Goal: Task Accomplishment & Management: Complete application form

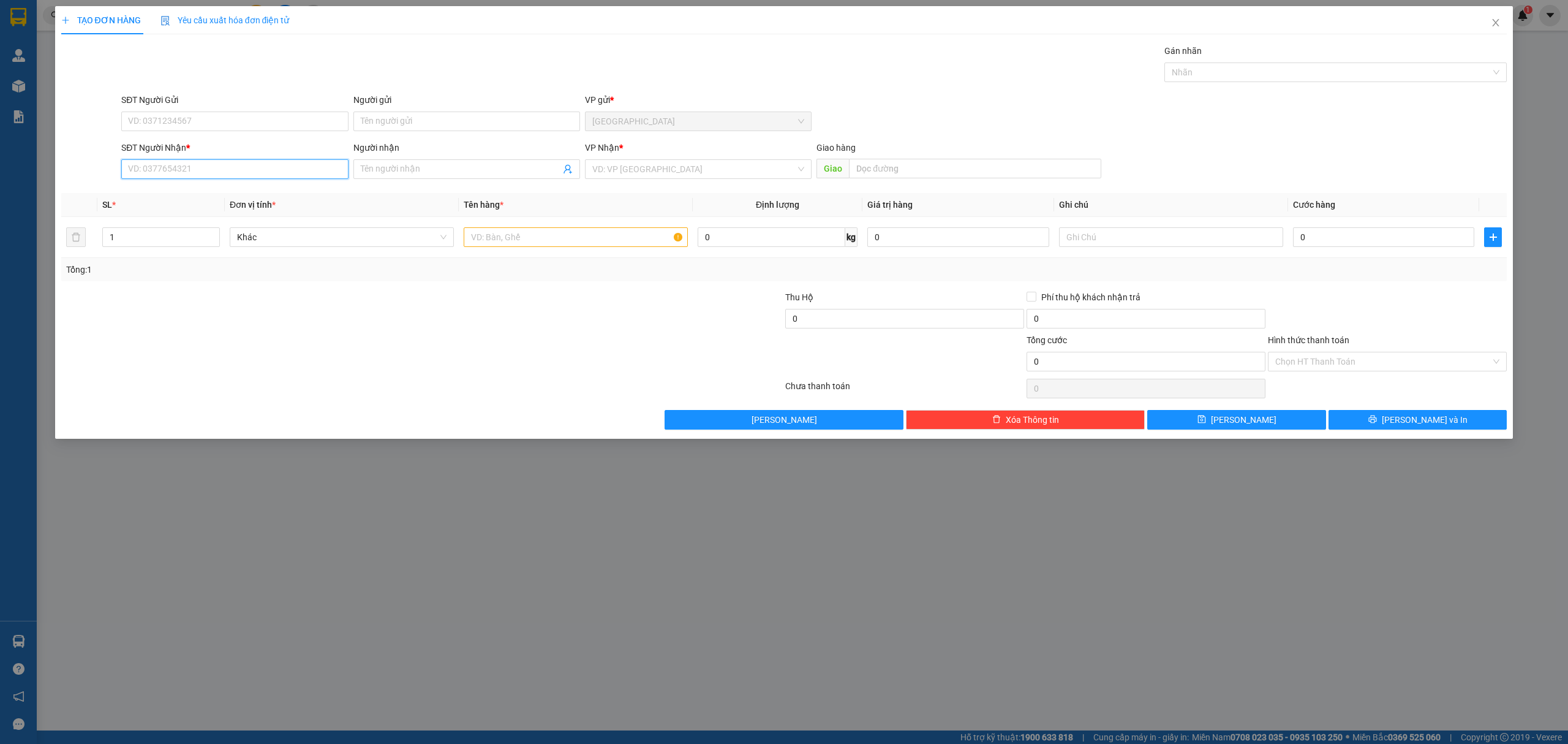
click at [229, 174] on input "SĐT Người Nhận *" at bounding box center [234, 169] width 227 height 20
type input "0985861759"
click at [306, 197] on div "0985861759 - sóc sport" at bounding box center [234, 195] width 212 height 13
type input "sóc sport"
type input "0985861759"
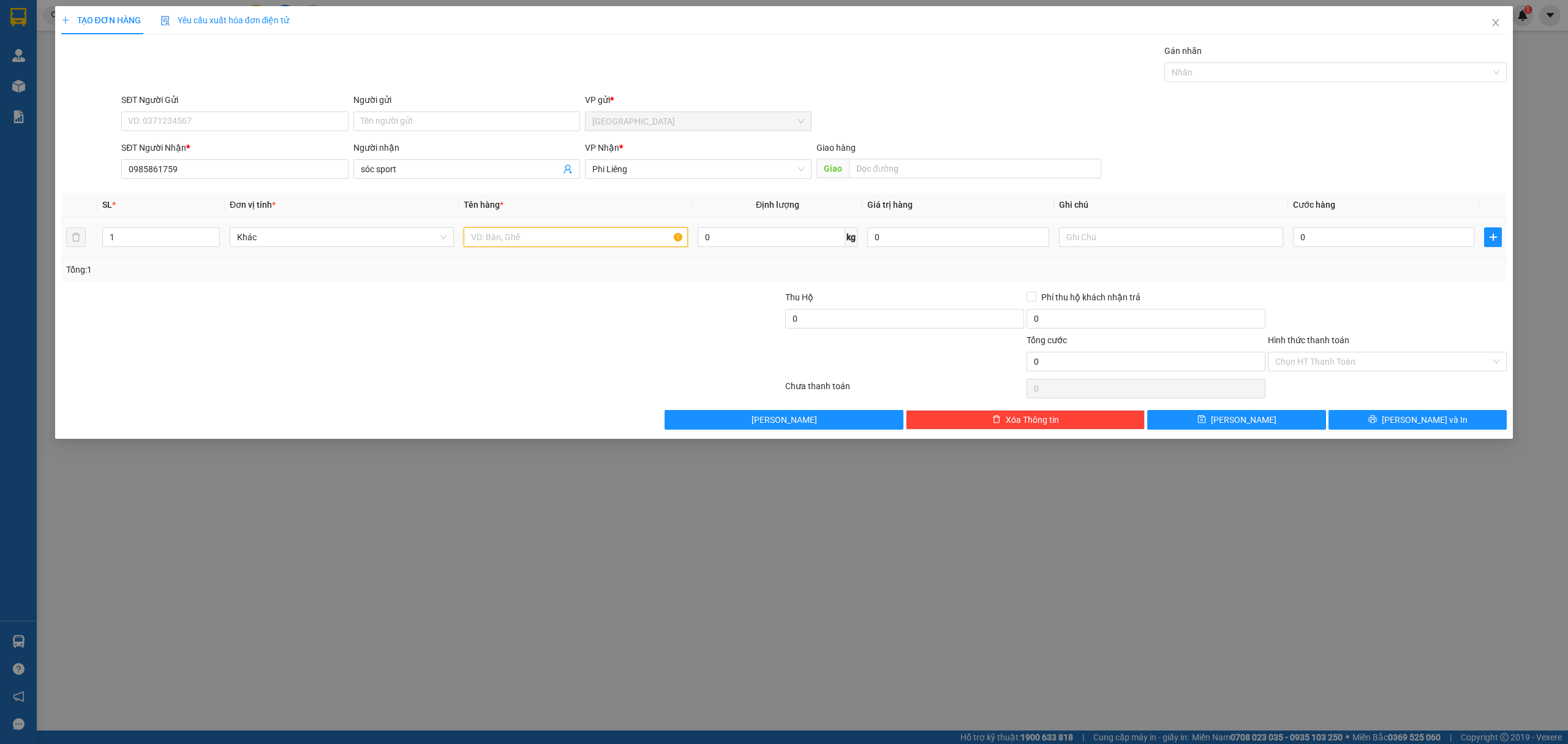
click at [562, 246] on input "text" at bounding box center [575, 237] width 224 height 20
type input "1 bao"
click at [1378, 241] on input "0" at bounding box center [1383, 237] width 181 height 20
type input "14"
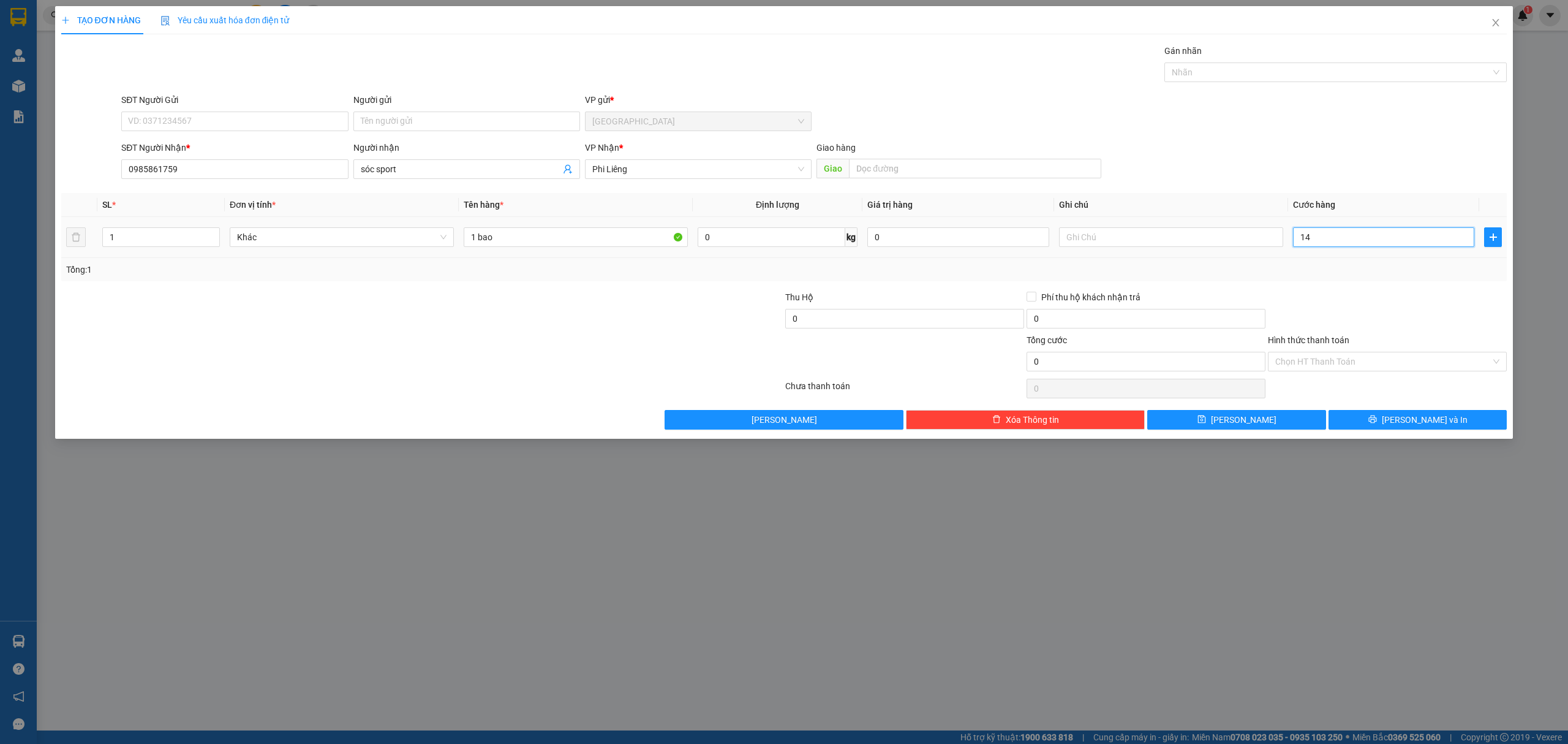
type input "14"
type input "140"
type input "1.400"
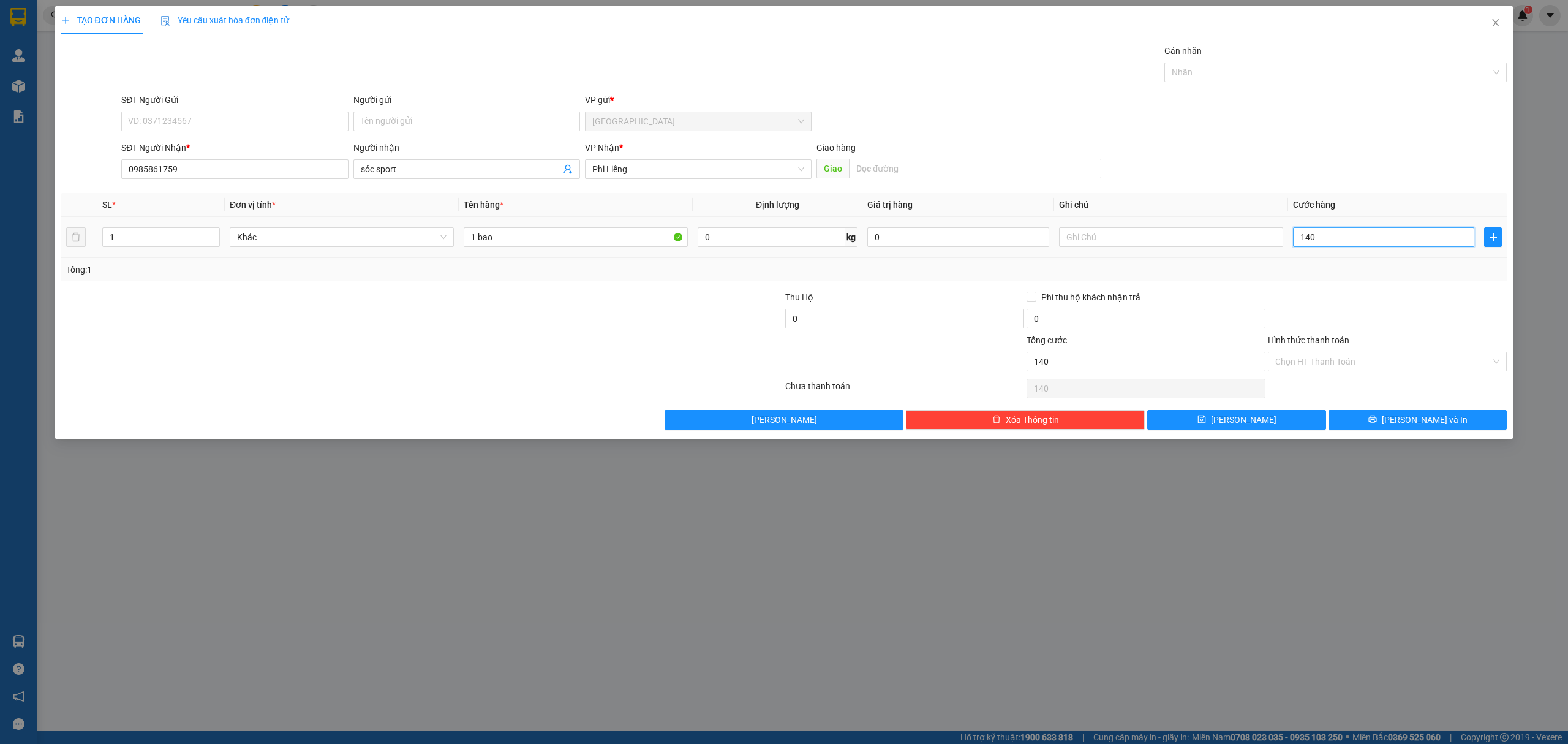
type input "1.400"
type input "1.400.000"
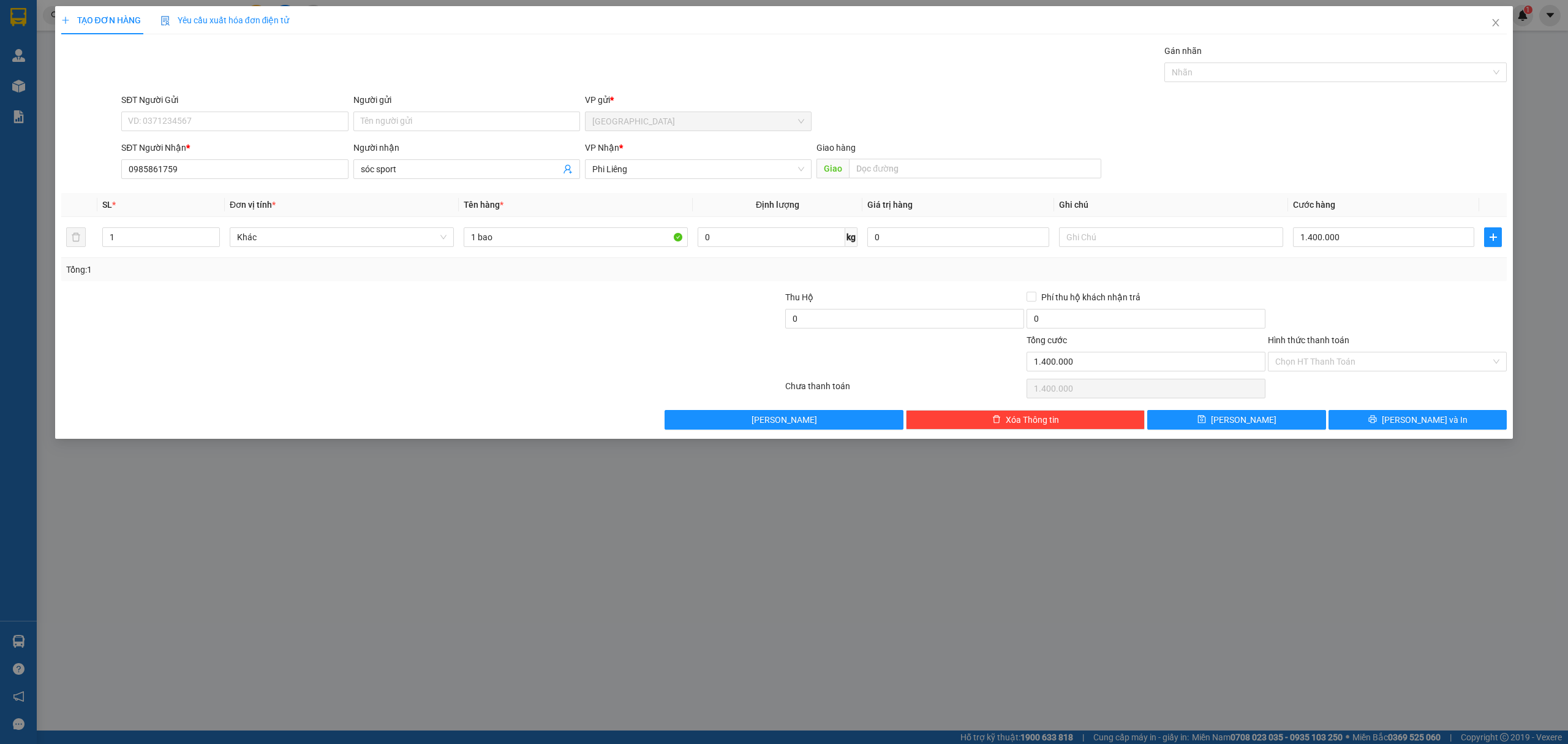
click at [1378, 270] on div "Tổng: 1" at bounding box center [784, 269] width 1436 height 13
click at [1359, 229] on input "1.400.000" at bounding box center [1383, 237] width 181 height 20
type input "1"
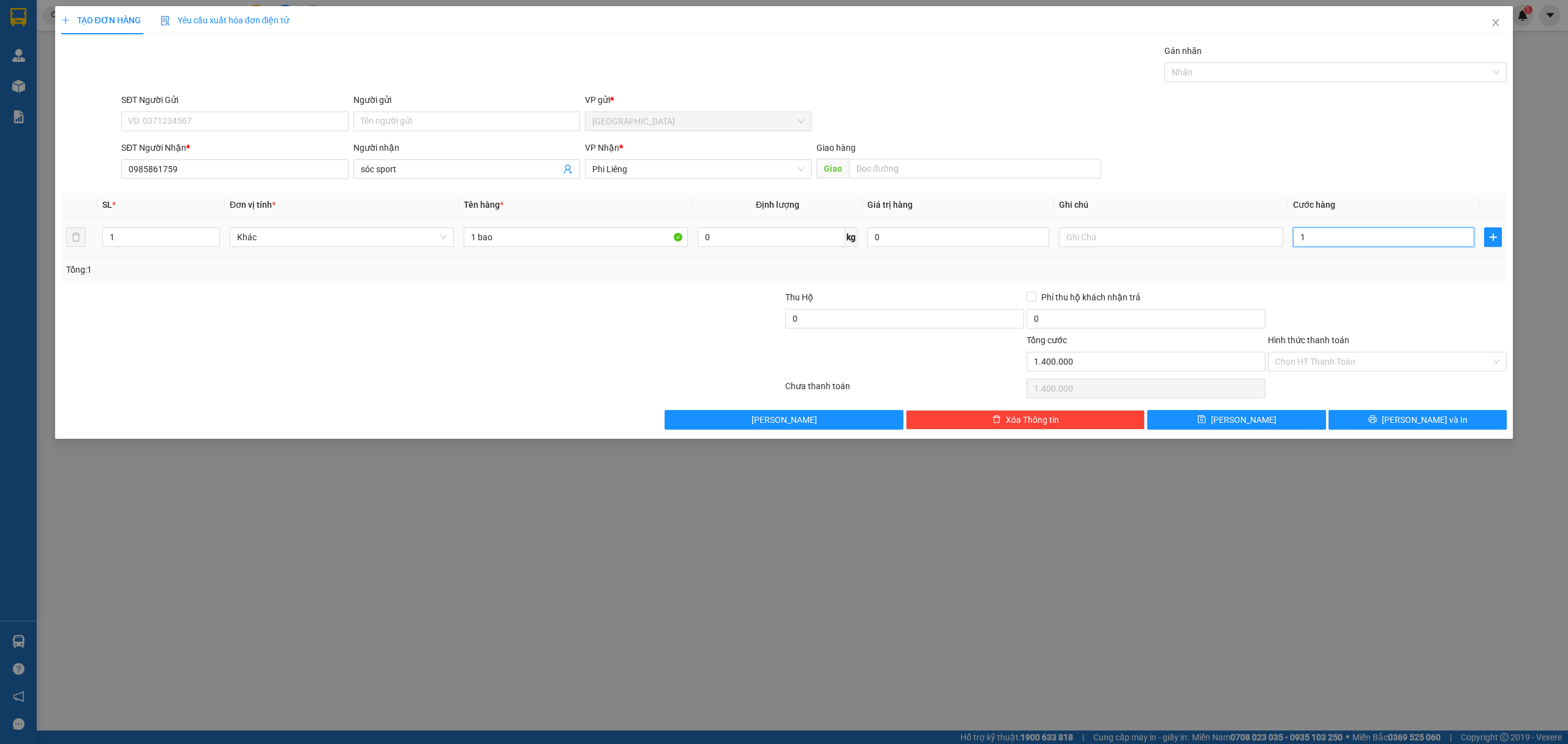
type input "1"
type input "10"
type input "100"
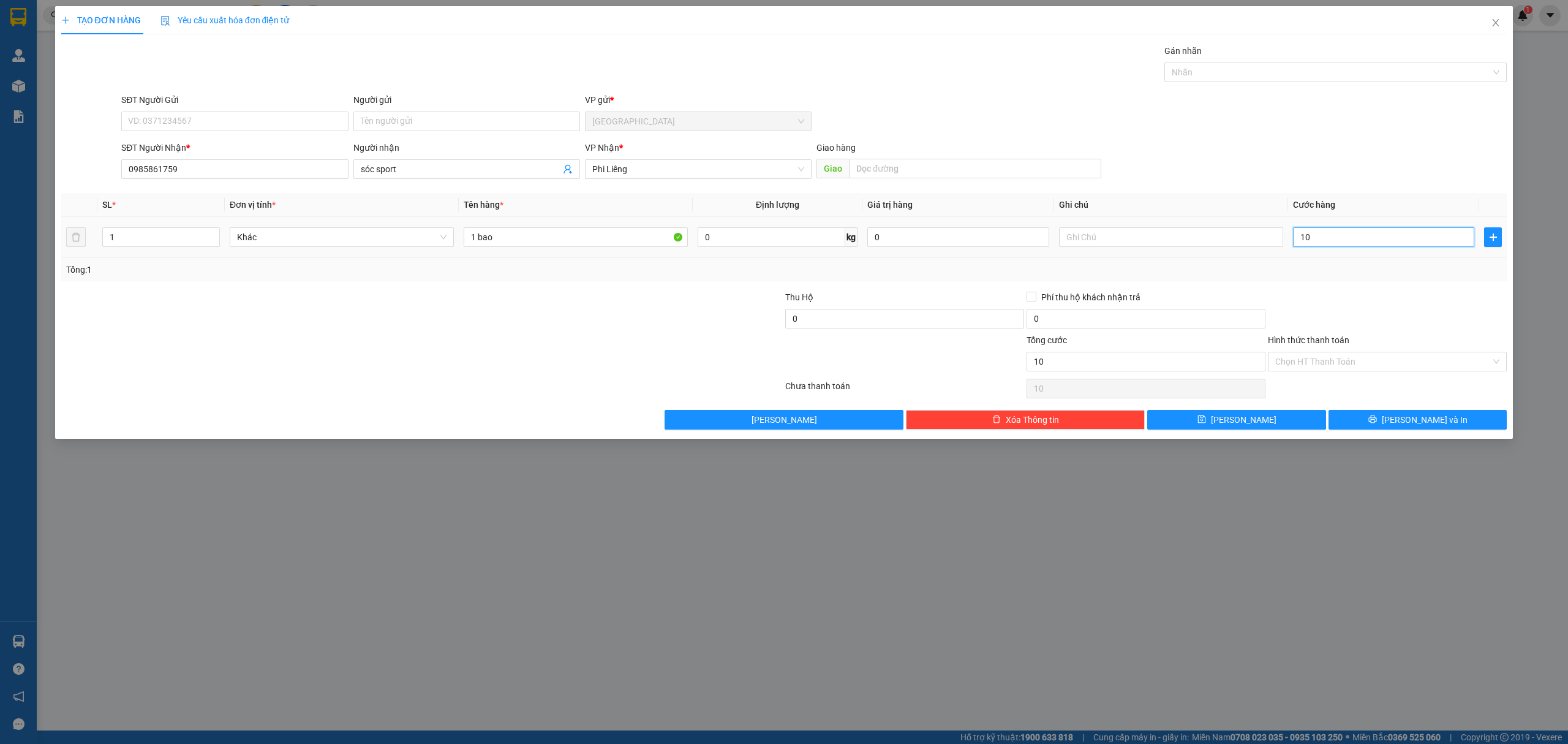
type input "100"
type input "100.000"
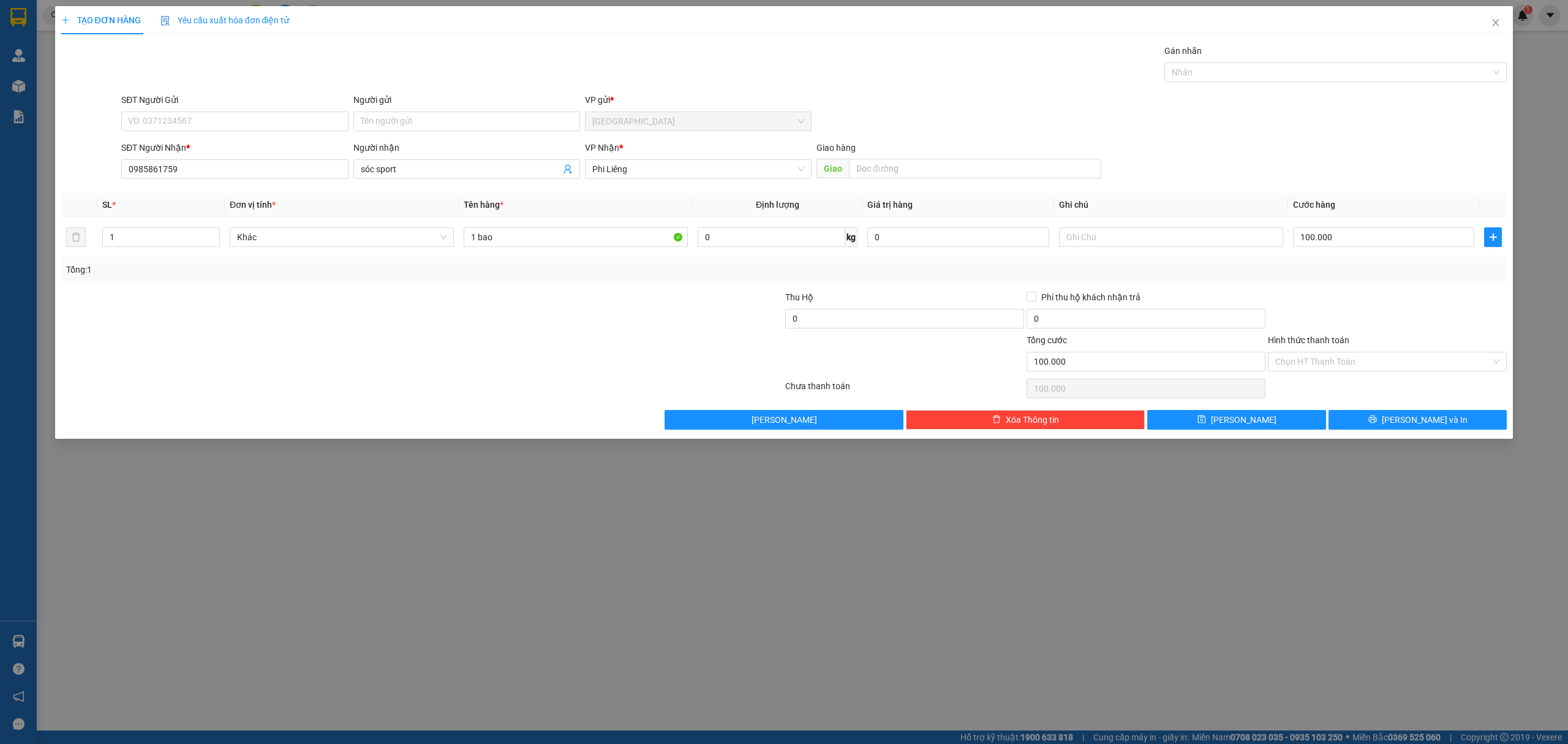
click at [1358, 263] on div "Tổng: 1" at bounding box center [784, 270] width 1446 height 23
click at [1376, 423] on icon "printer" at bounding box center [1372, 420] width 8 height 8
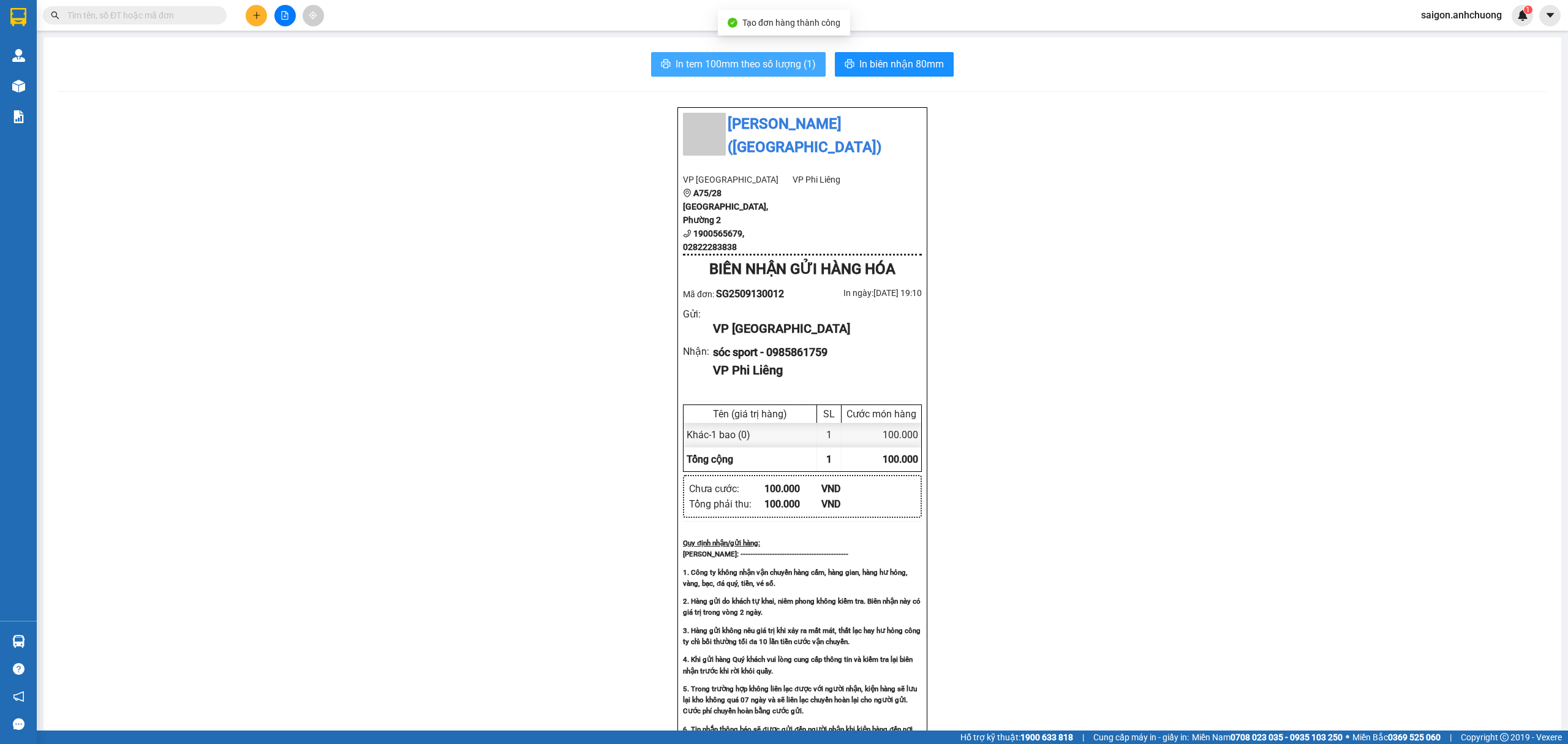
click at [811, 58] on button "In tem 100mm theo số lượng (1)" at bounding box center [738, 64] width 175 height 24
click at [898, 57] on span "In biên nhận 80mm" at bounding box center [902, 64] width 85 height 15
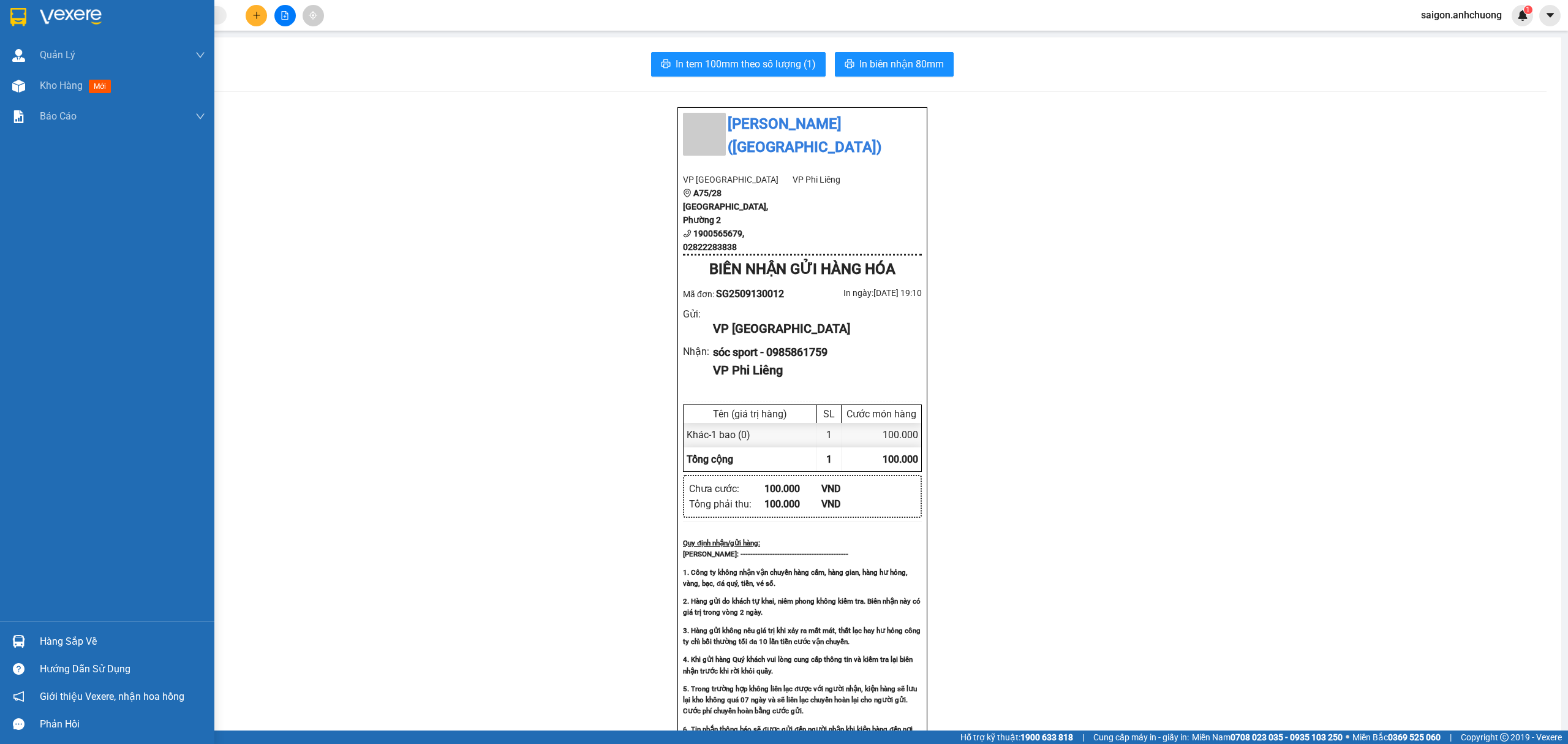
click at [38, 18] on div at bounding box center [107, 20] width 214 height 40
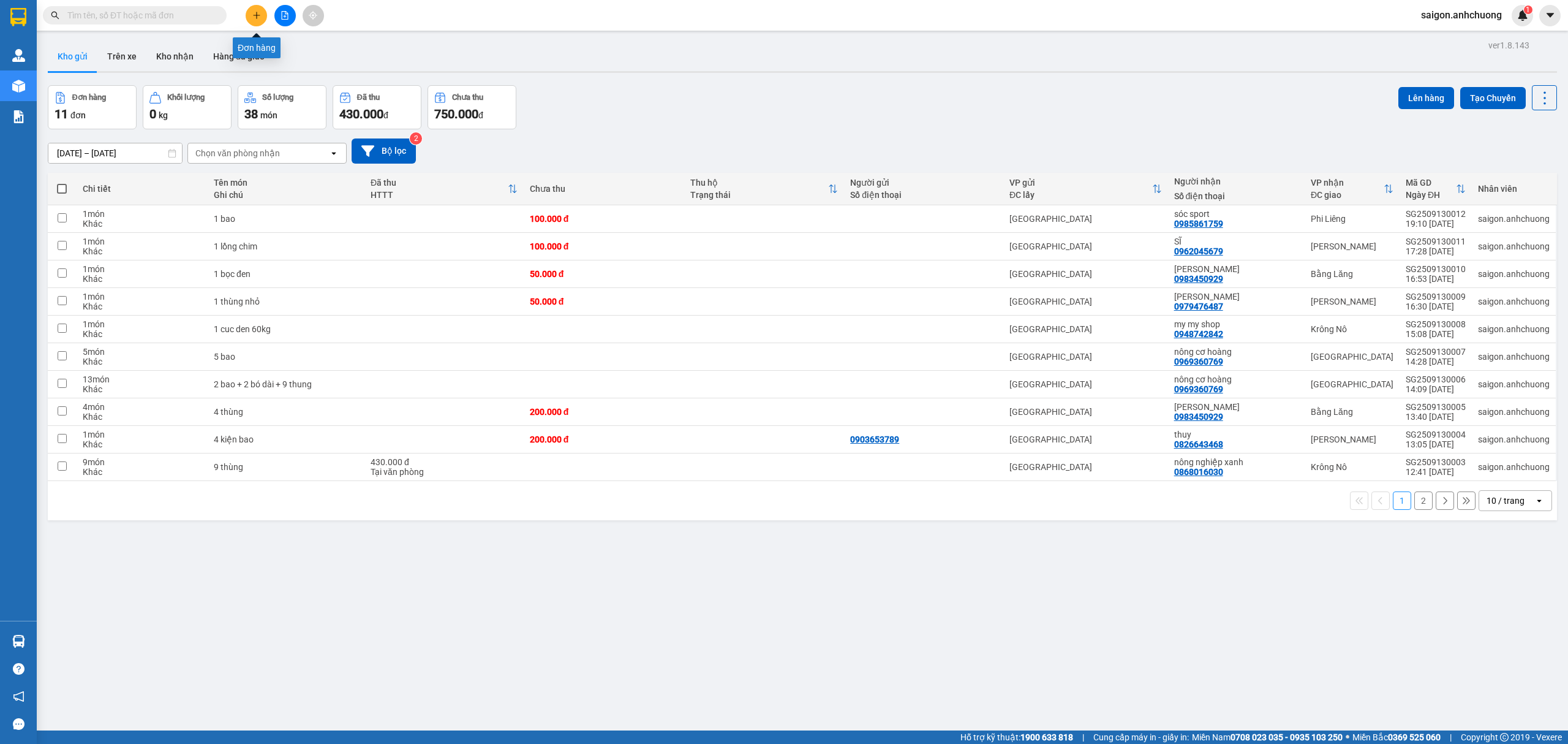
click at [250, 8] on button at bounding box center [256, 15] width 21 height 21
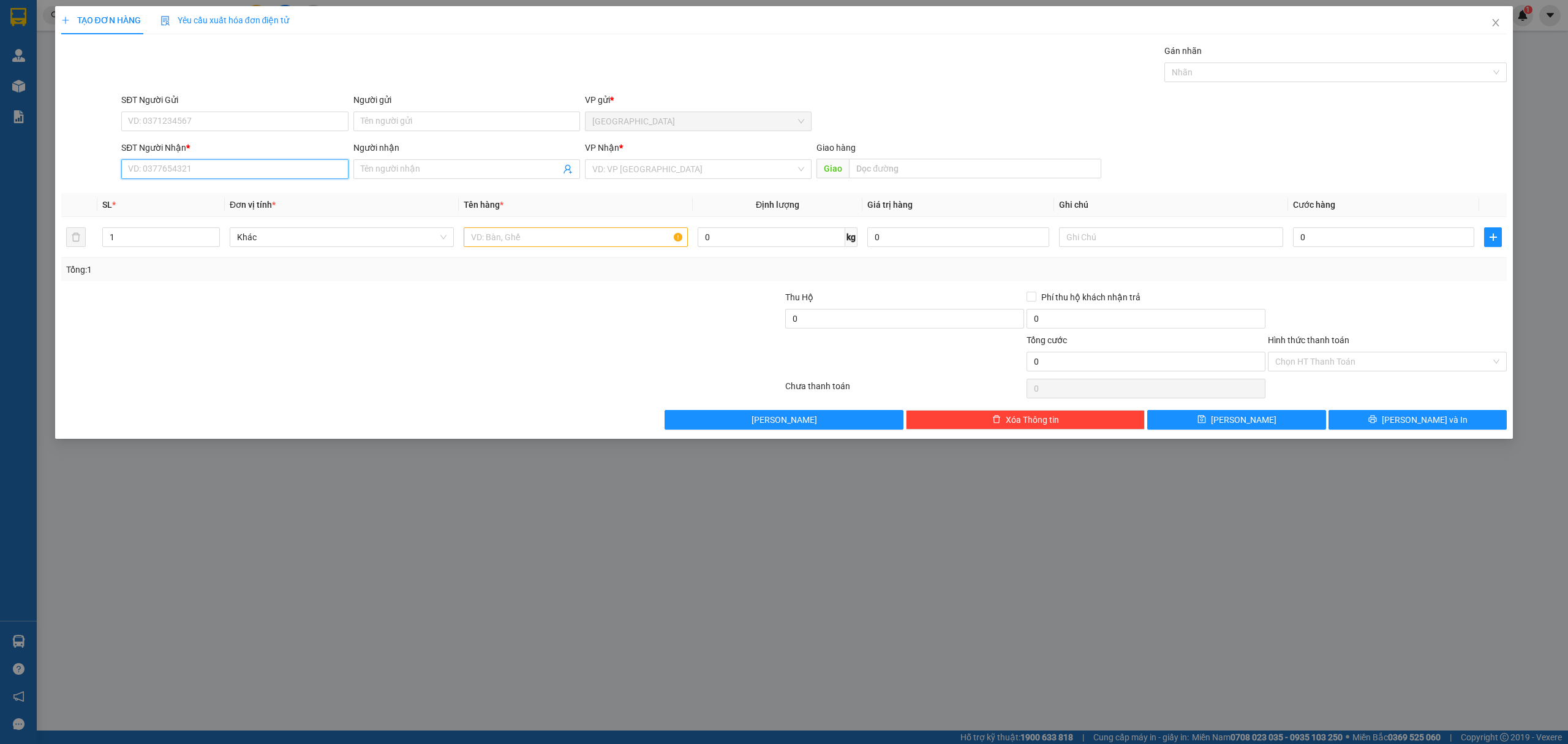
click at [191, 167] on input "SĐT Người Nhận *" at bounding box center [234, 169] width 227 height 20
click at [191, 190] on div "0985861759 - sóc sport" at bounding box center [234, 195] width 212 height 13
type input "0985861759"
type input "sóc sport"
type input "0985861759"
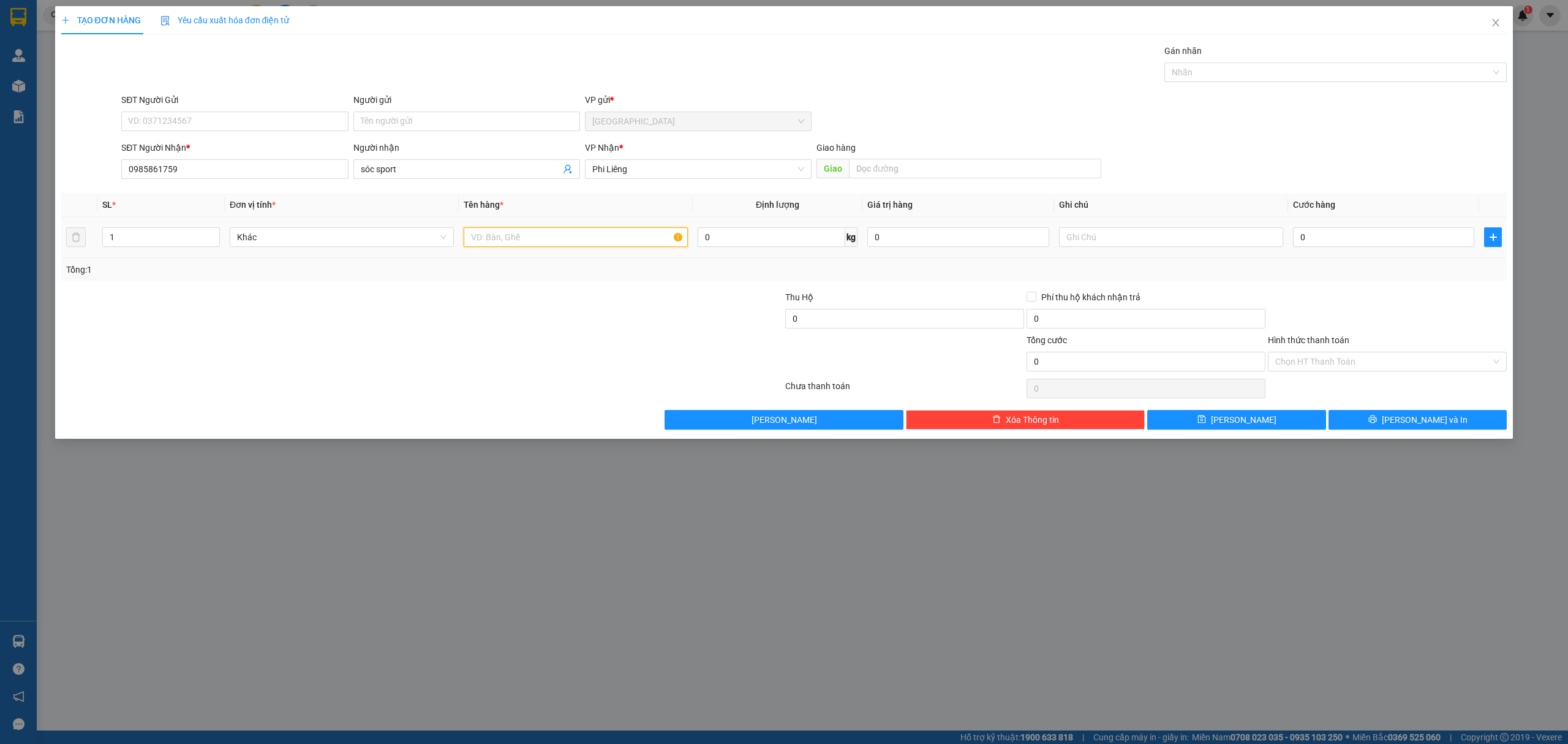
click at [518, 244] on input "text" at bounding box center [575, 237] width 224 height 20
type input "1 bao xanh"
click at [1339, 241] on input "0" at bounding box center [1383, 237] width 181 height 20
type input "7"
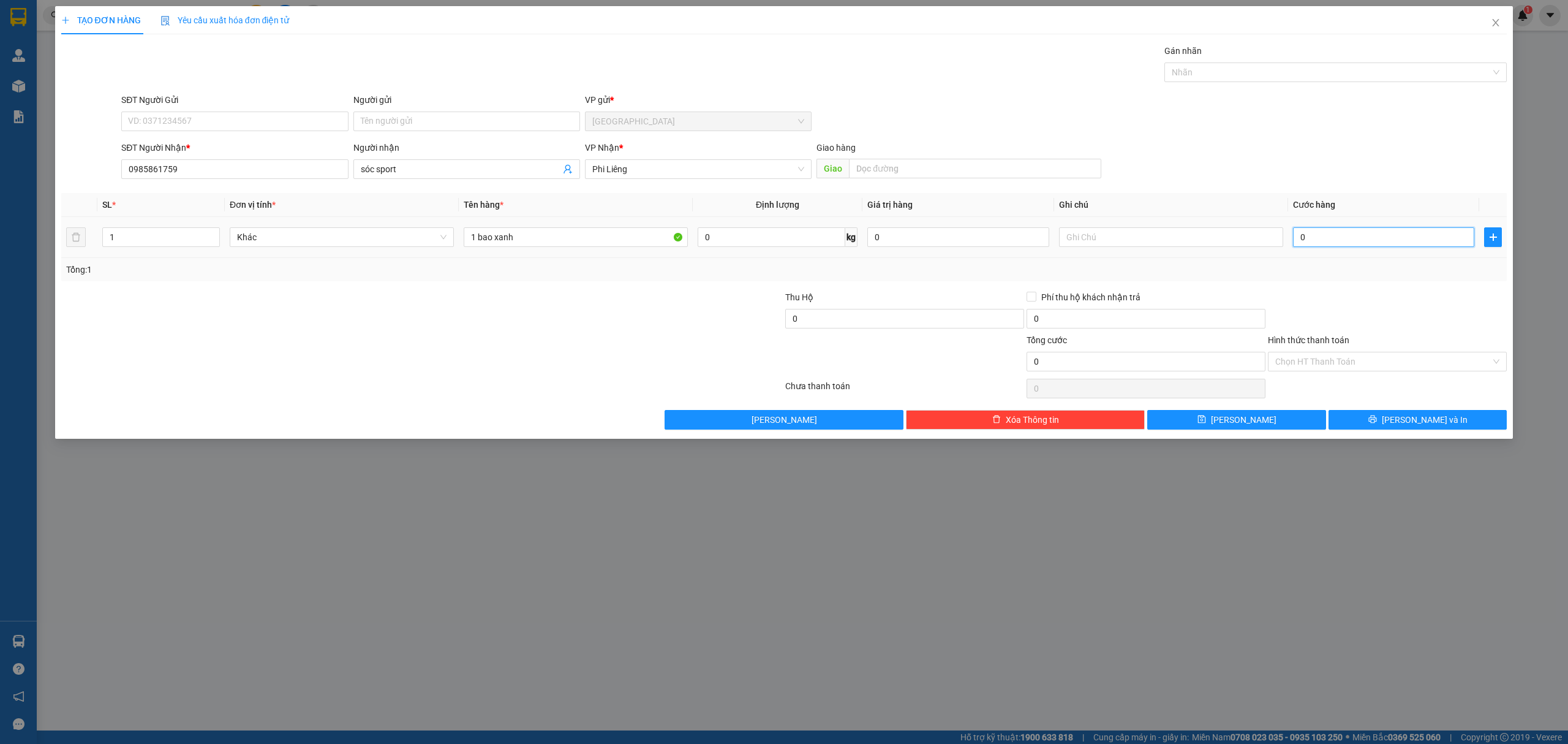
type input "7"
type input "70"
click at [1384, 297] on div at bounding box center [1387, 312] width 241 height 43
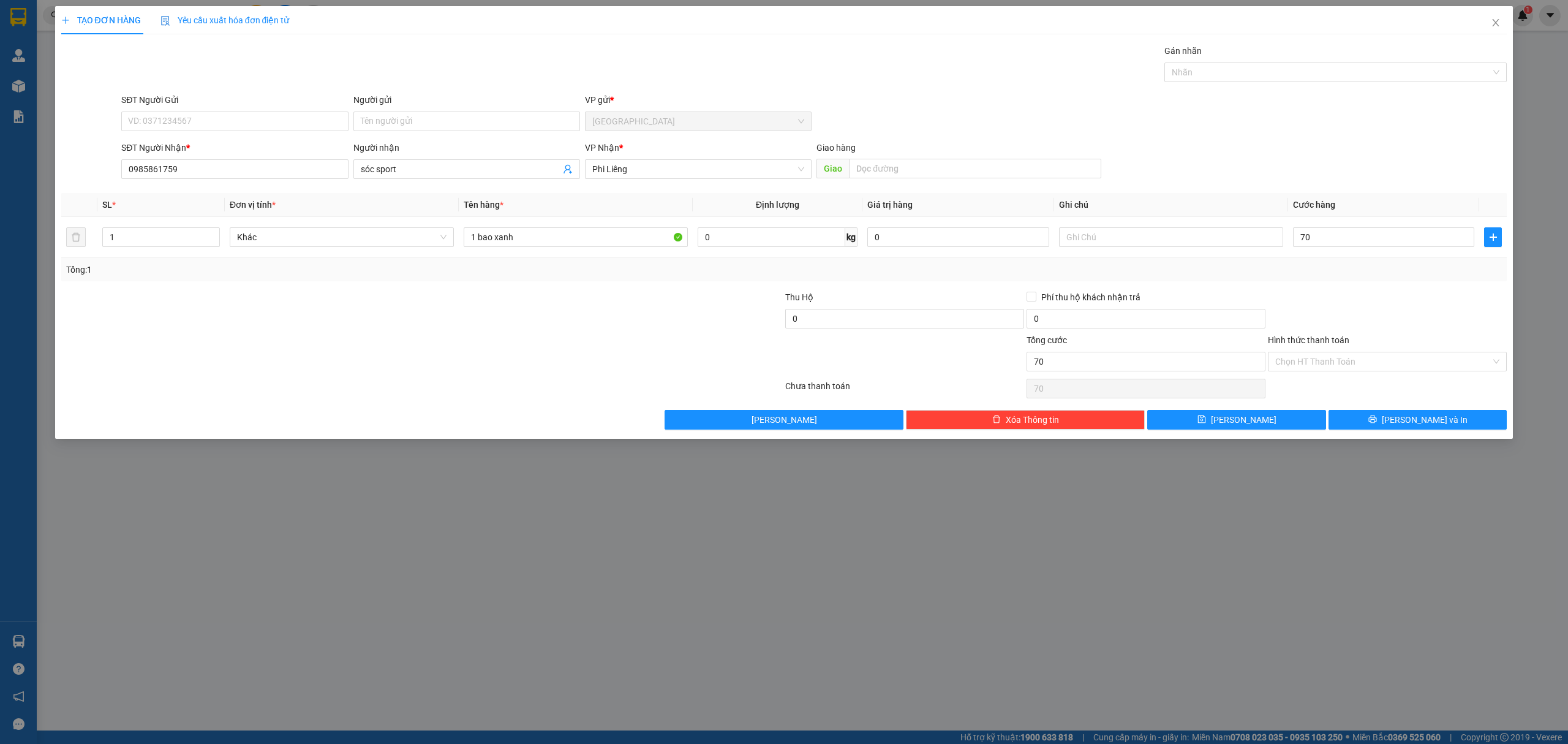
type input "70.000"
click at [1419, 397] on div "Chọn HT Thanh Toán" at bounding box center [1387, 389] width 241 height 24
click at [1377, 422] on icon "printer" at bounding box center [1372, 419] width 8 height 8
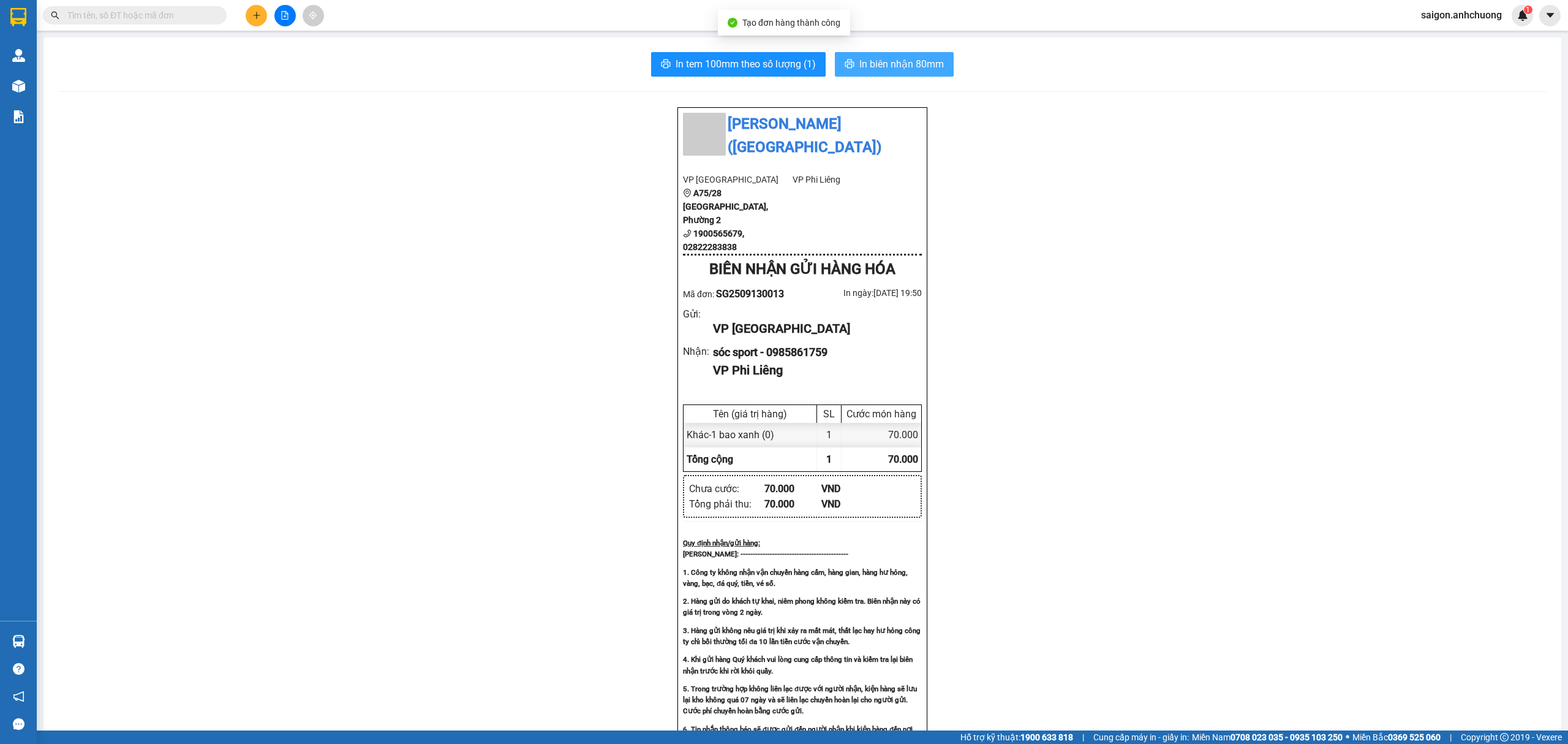
click at [880, 60] on span "In biên nhận 80mm" at bounding box center [902, 64] width 85 height 15
click at [779, 66] on span "In tem 100mm theo số lượng (1)" at bounding box center [745, 64] width 140 height 15
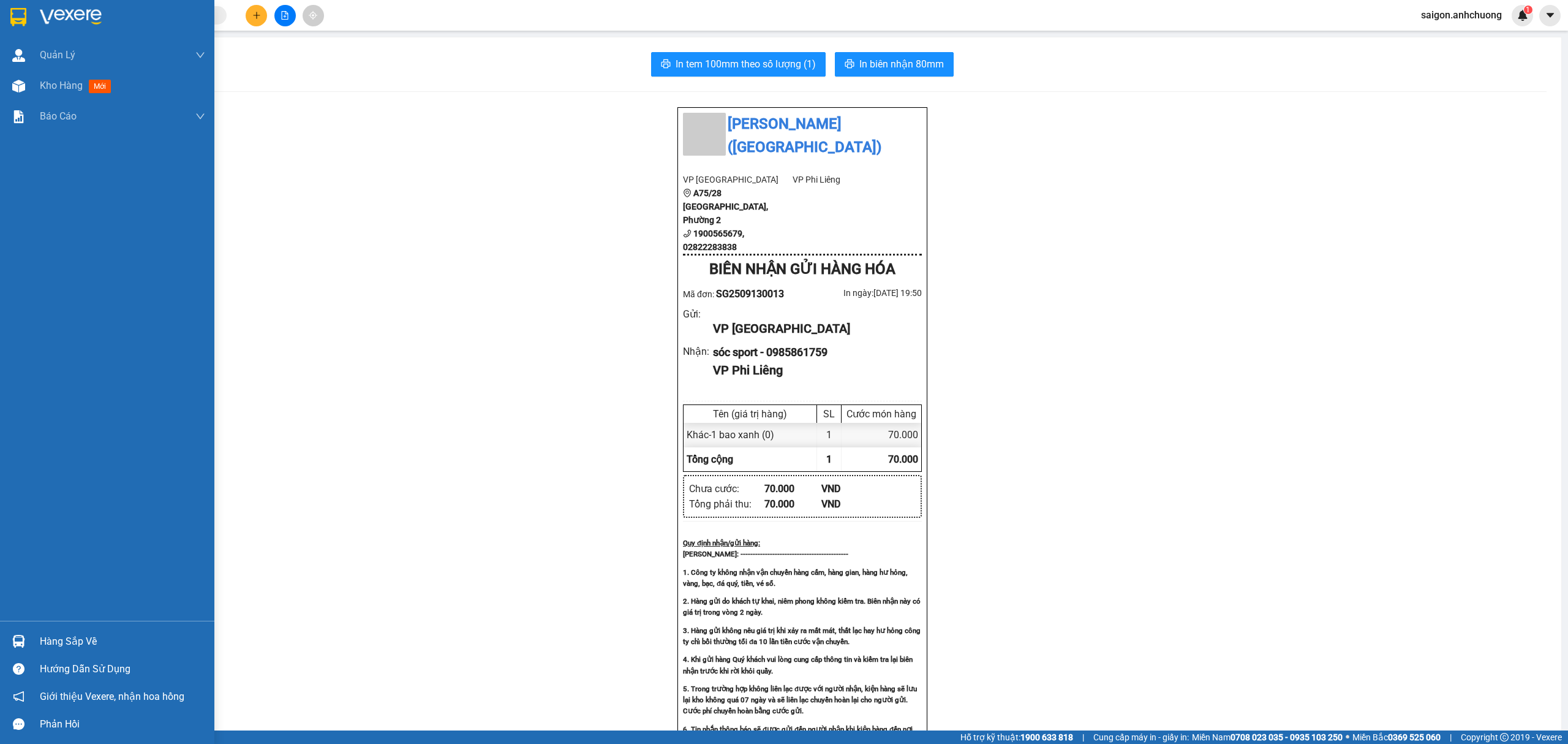
click at [30, 12] on div at bounding box center [107, 20] width 214 height 40
